Goal: Navigation & Orientation: Find specific page/section

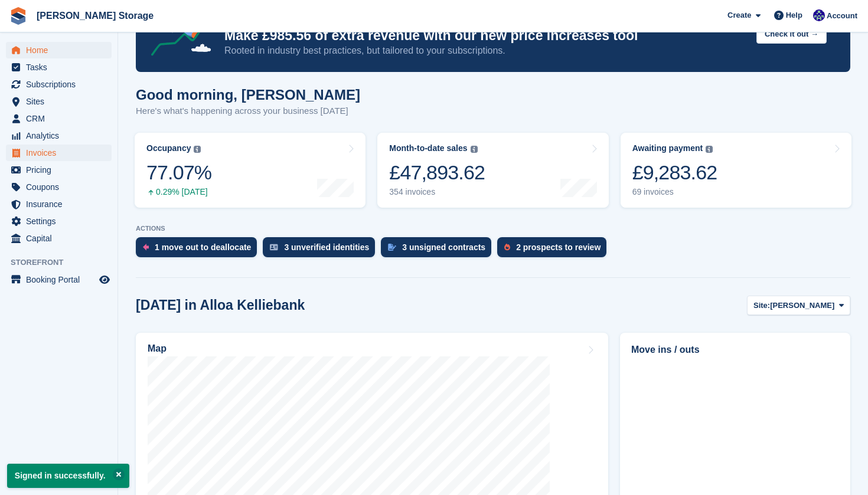
scroll to position [55, 0]
click at [51, 104] on span "Sites" at bounding box center [61, 101] width 71 height 17
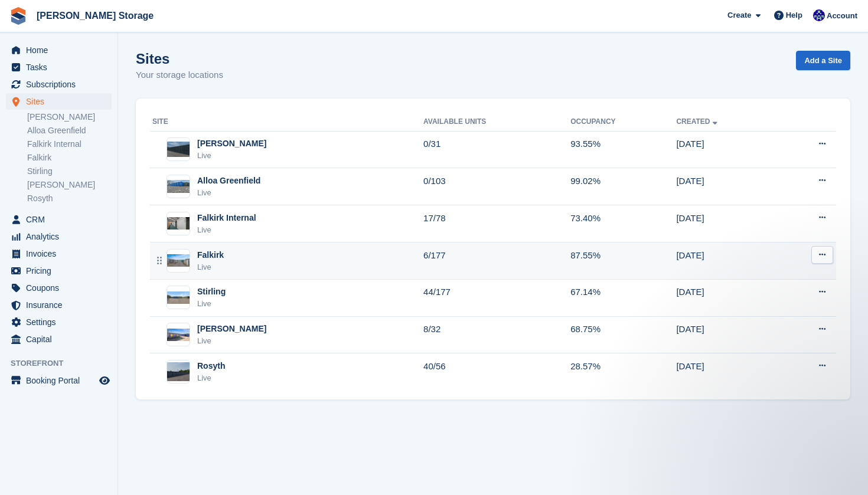
click at [260, 249] on div "Falkirk Live" at bounding box center [287, 261] width 271 height 24
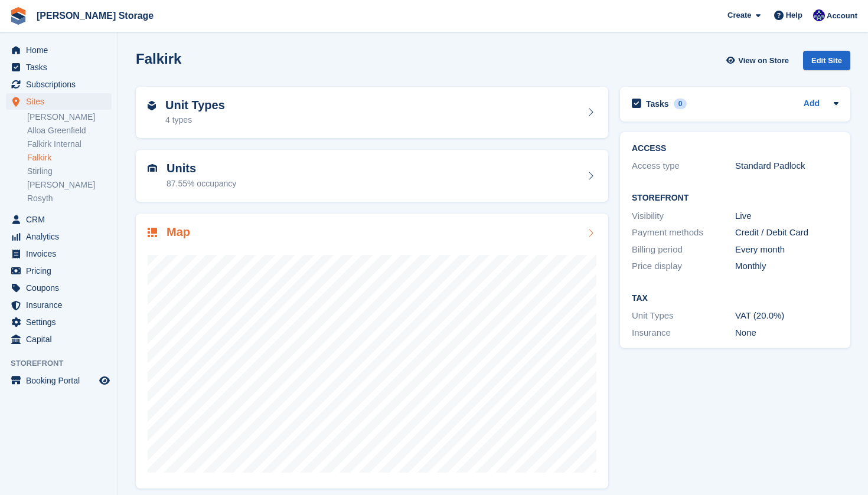
click at [307, 243] on div at bounding box center [372, 359] width 449 height 236
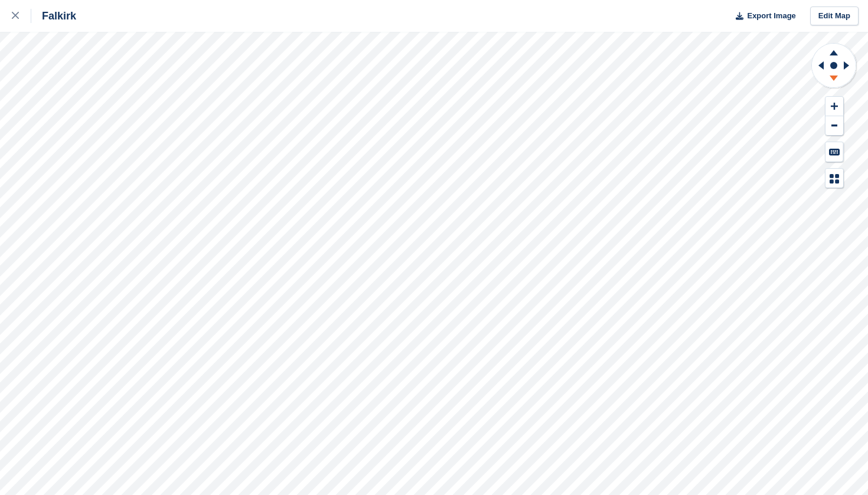
click at [836, 78] on icon at bounding box center [833, 80] width 31 height 15
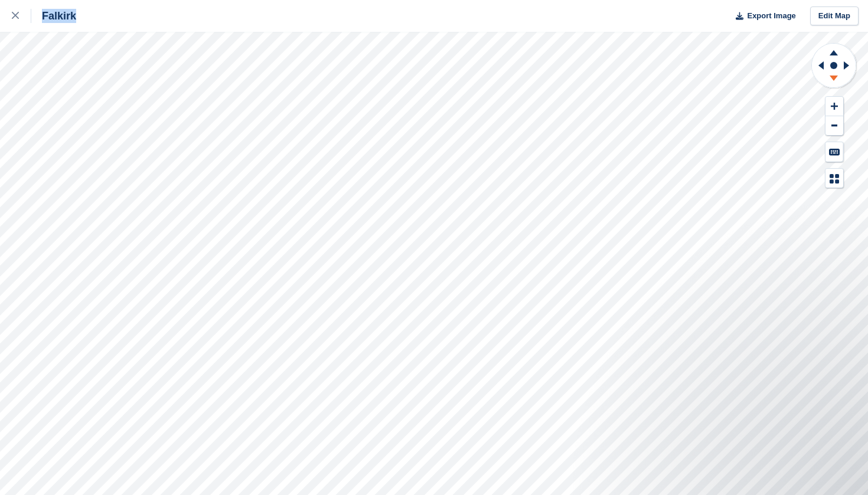
click at [836, 78] on icon at bounding box center [833, 80] width 31 height 15
click at [834, 77] on icon at bounding box center [833, 78] width 8 height 5
click at [12, 17] on icon at bounding box center [15, 15] width 7 height 7
